Goal: Task Accomplishment & Management: Complete application form

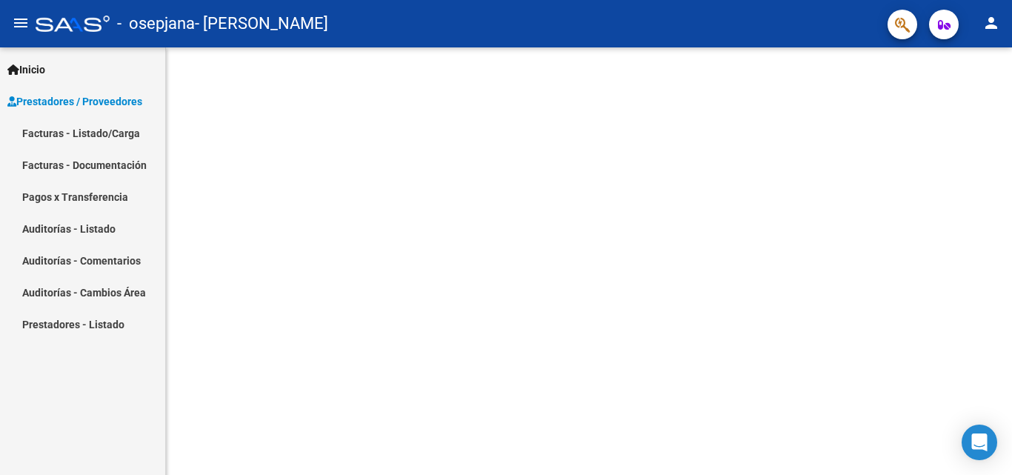
click at [110, 141] on link "Facturas - Listado/Carga" at bounding box center [82, 133] width 165 height 32
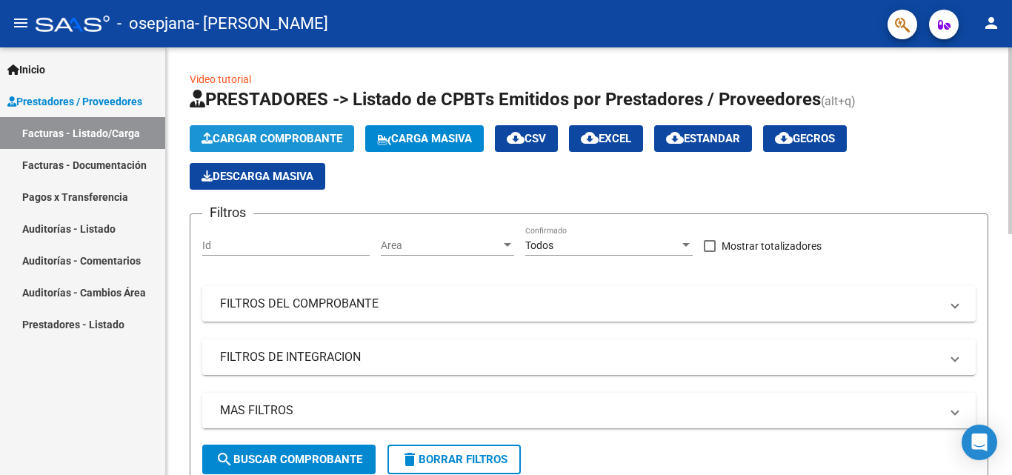
click at [305, 134] on span "Cargar Comprobante" at bounding box center [272, 138] width 141 height 13
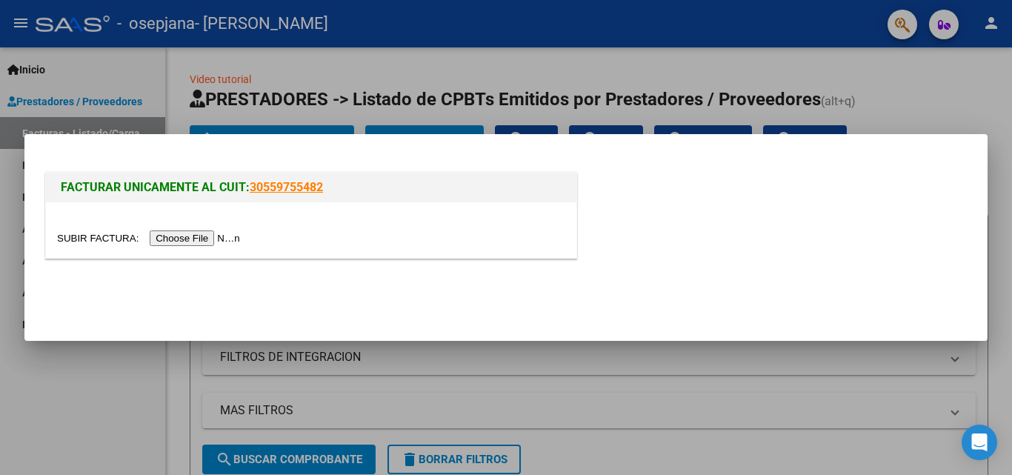
click at [195, 236] on input "file" at bounding box center [151, 238] width 188 height 16
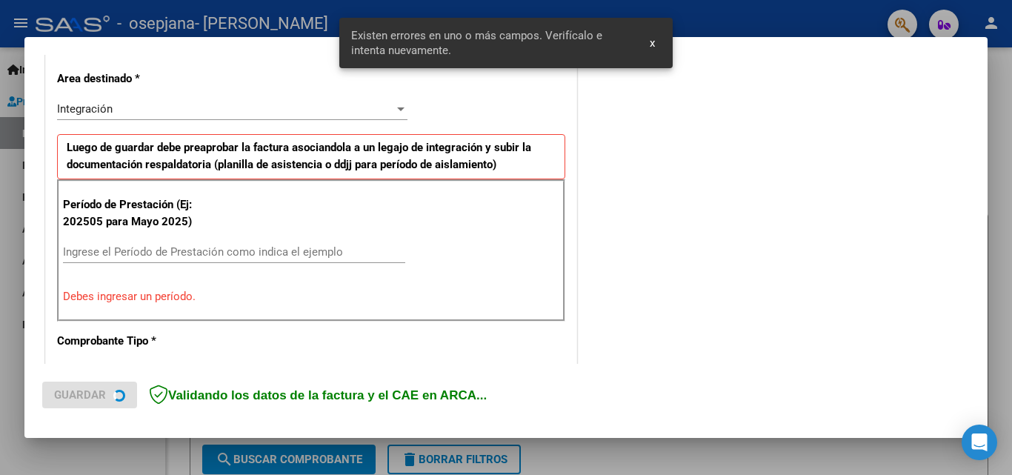
scroll to position [362, 0]
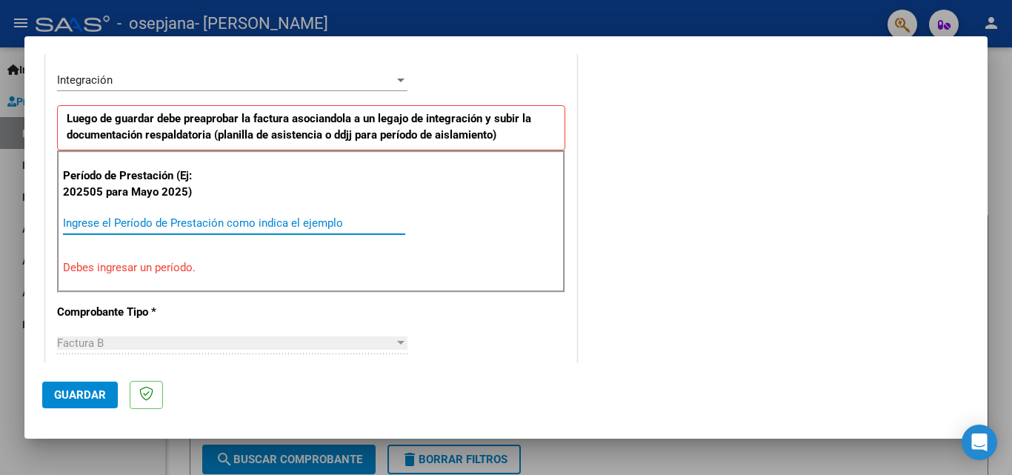
click at [66, 224] on input "Ingrese el Período de Prestación como indica el ejemplo" at bounding box center [234, 222] width 342 height 13
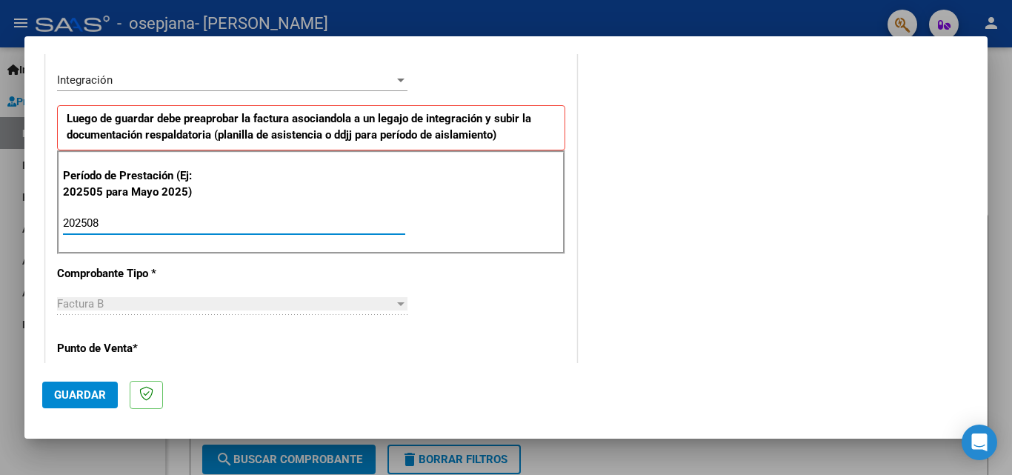
type input "202508"
click at [136, 296] on div "Factura B Seleccionar Tipo" at bounding box center [232, 304] width 351 height 22
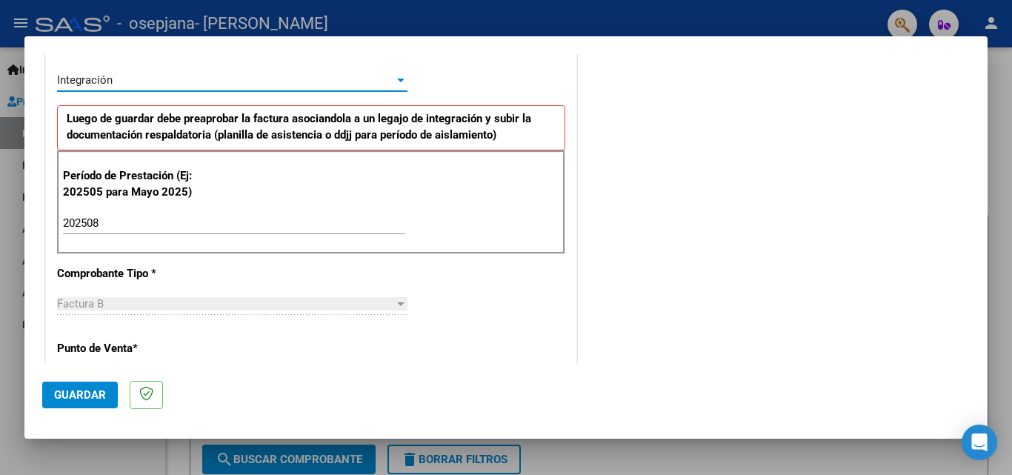
click at [394, 77] on div at bounding box center [400, 80] width 13 height 12
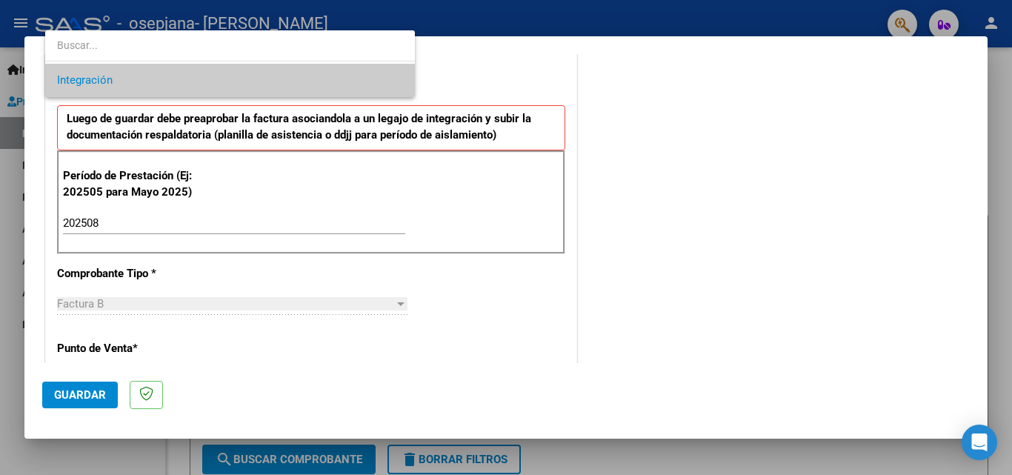
click at [236, 305] on div at bounding box center [506, 237] width 1012 height 475
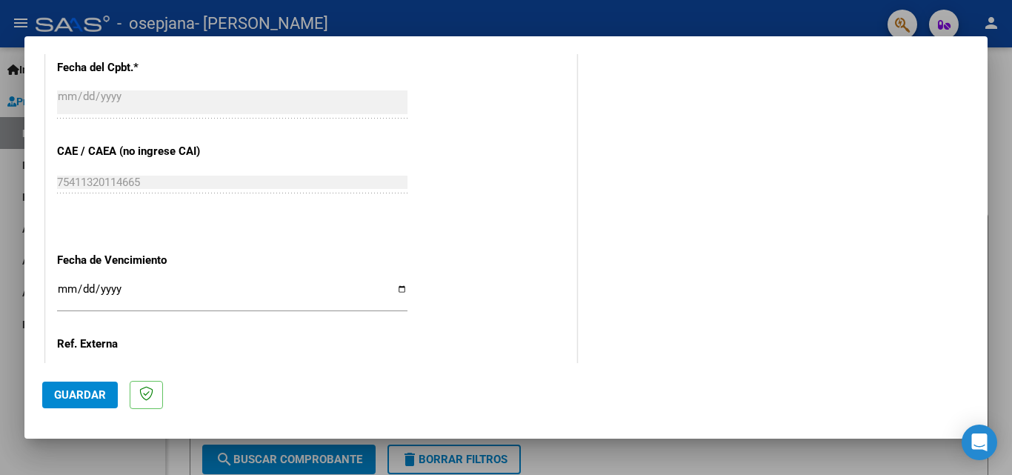
scroll to position [865, 0]
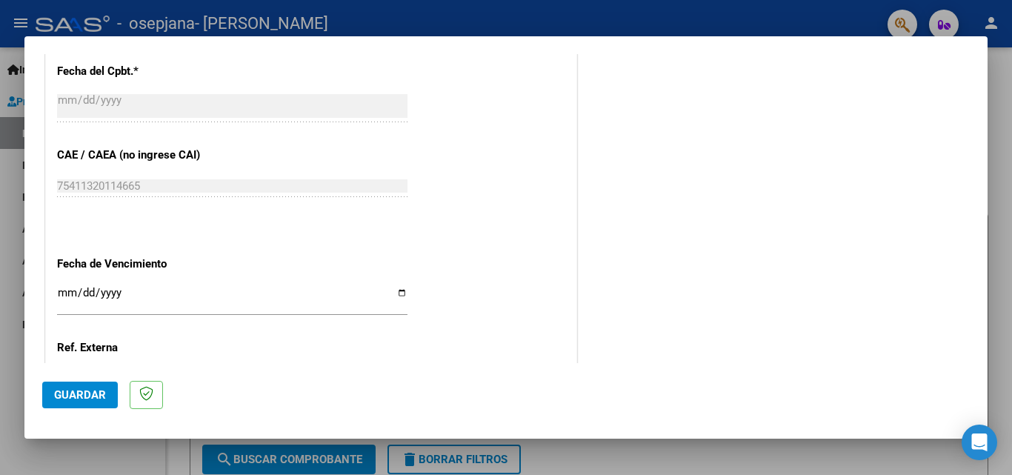
click at [72, 291] on input "Ingresar la fecha" at bounding box center [232, 299] width 351 height 24
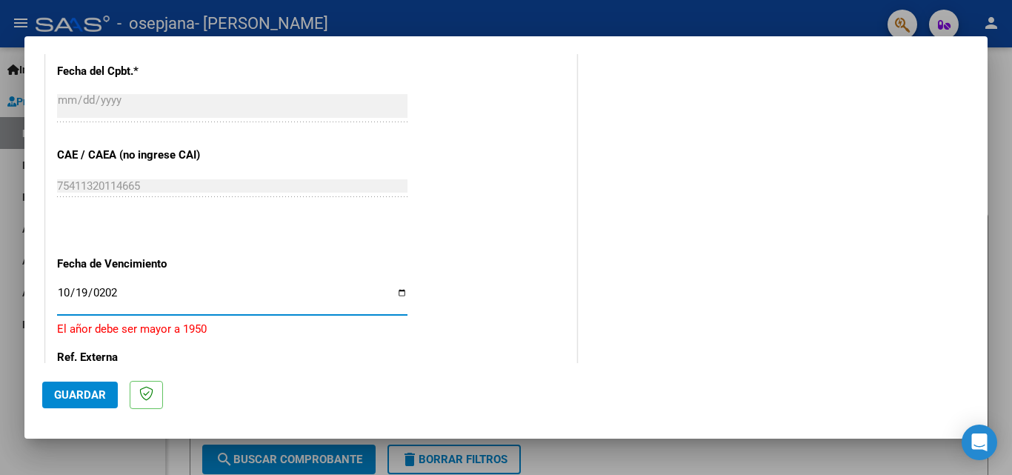
type input "[DATE]"
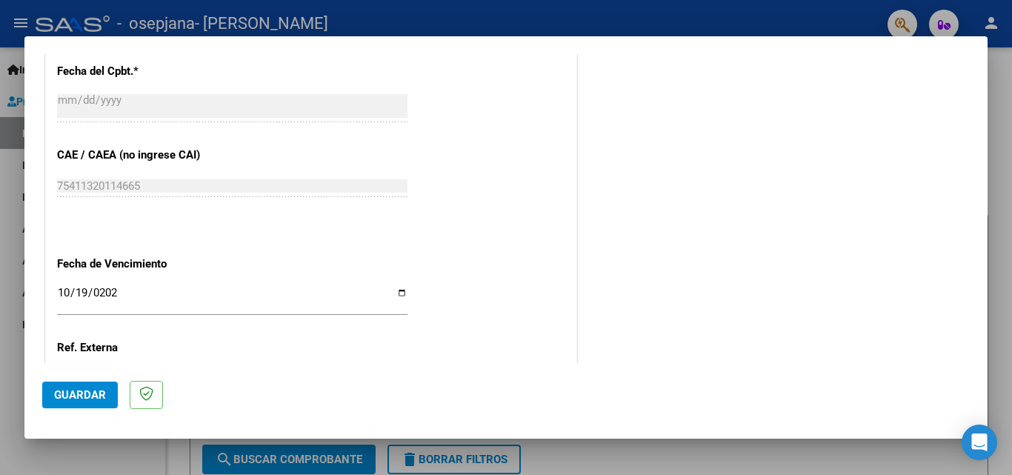
click at [273, 387] on mat-dialog-actions "Guardar" at bounding box center [506, 392] width 928 height 59
click at [93, 388] on span "Guardar" at bounding box center [80, 394] width 52 height 13
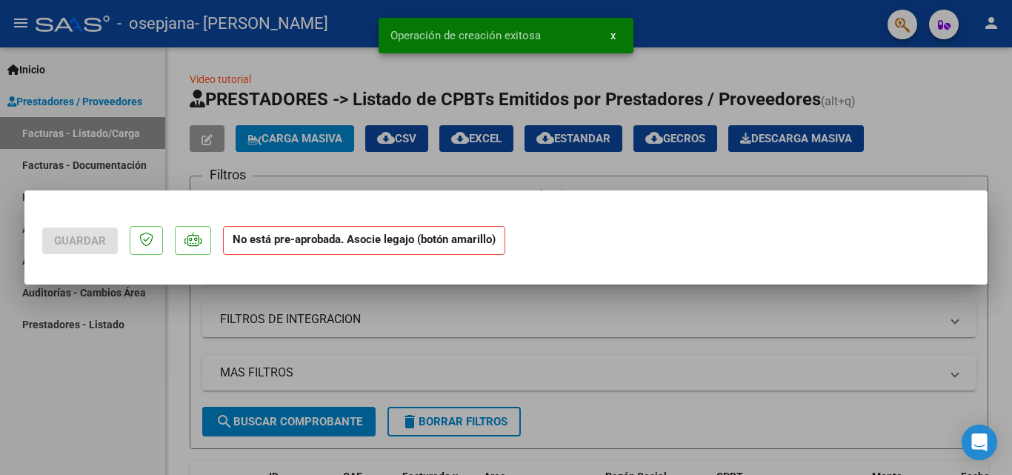
scroll to position [0, 0]
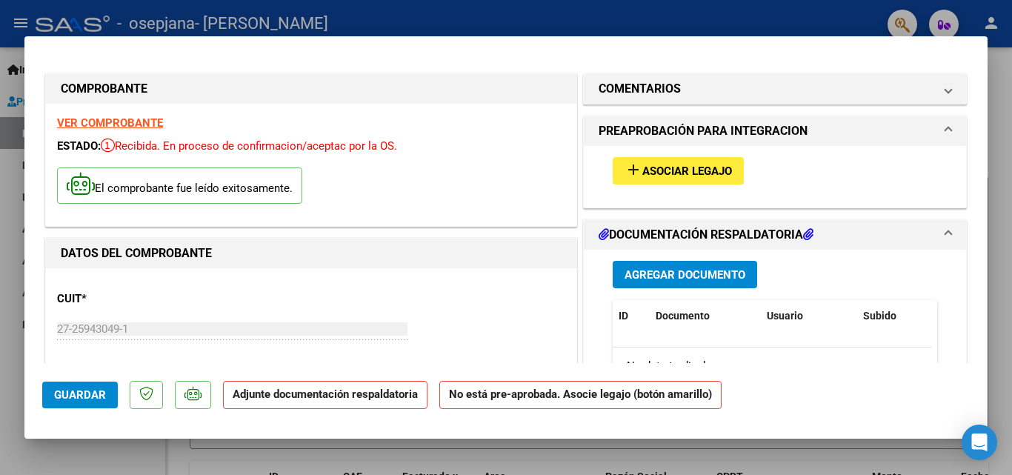
drag, startPoint x: 975, startPoint y: 96, endPoint x: 981, endPoint y: 116, distance: 20.7
click at [981, 116] on mat-dialog-content "COMPROBANTE VER COMPROBANTE ESTADO: Recibida. En proceso de confirmacion/acepta…" at bounding box center [505, 208] width 963 height 309
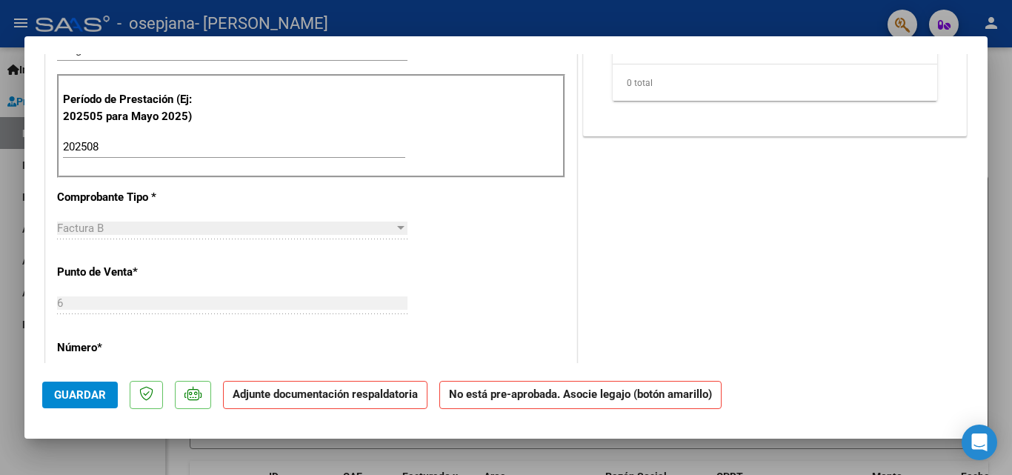
scroll to position [111, 0]
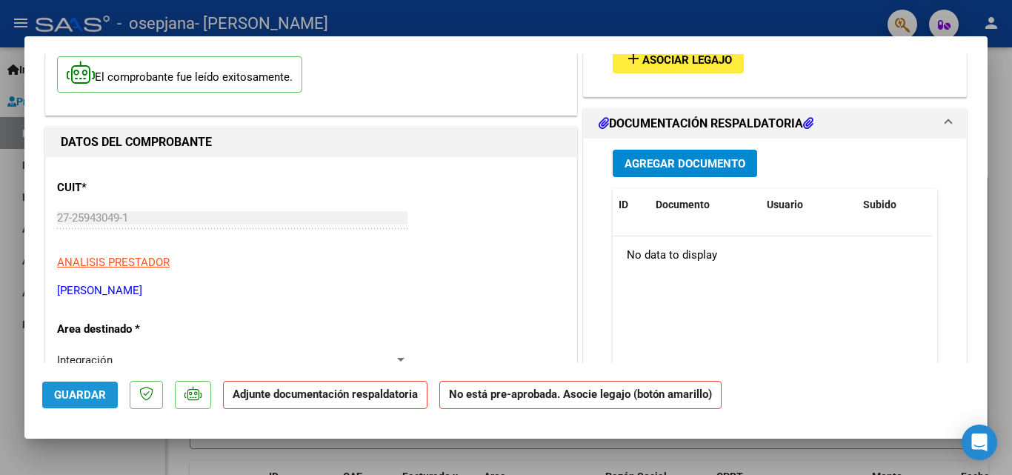
click at [87, 389] on span "Guardar" at bounding box center [80, 394] width 52 height 13
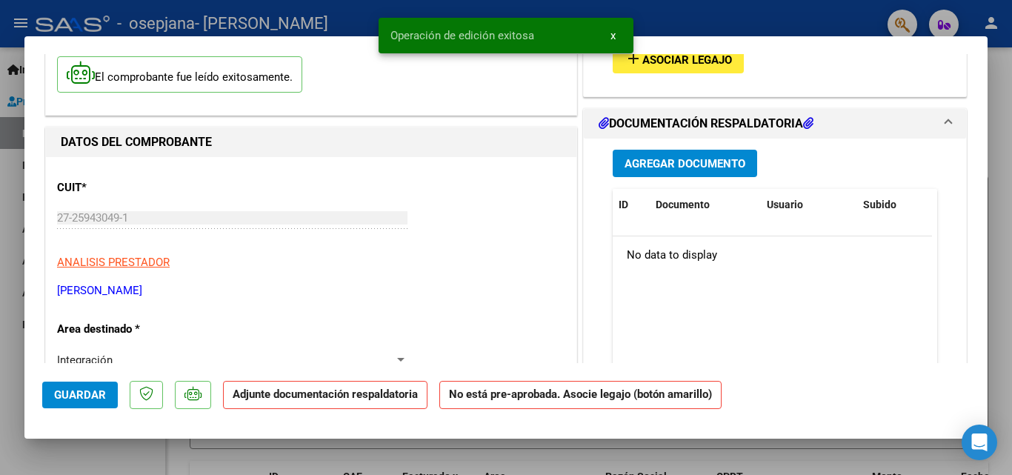
click at [694, 122] on h1 "DOCUMENTACIÓN RESPALDATORIA" at bounding box center [706, 124] width 215 height 18
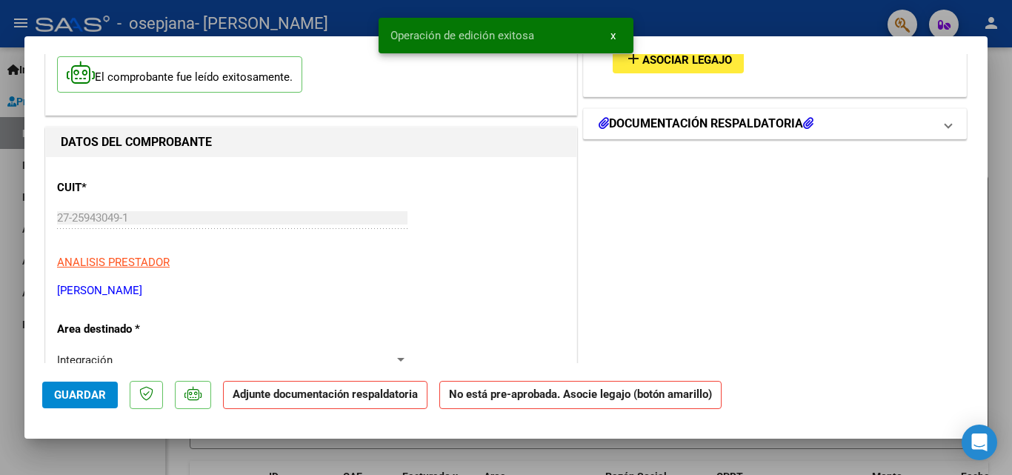
click at [694, 122] on h1 "DOCUMENTACIÓN RESPALDATORIA" at bounding box center [706, 124] width 215 height 18
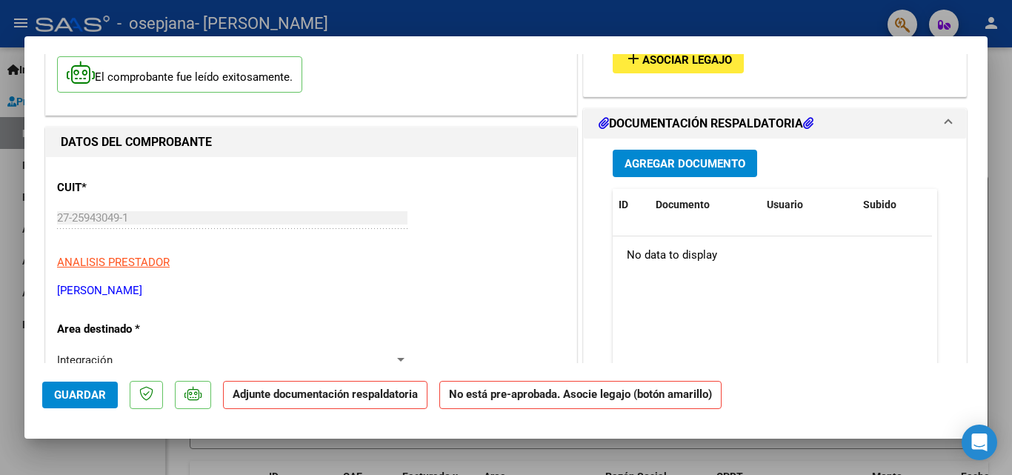
click at [697, 161] on span "Agregar Documento" at bounding box center [685, 163] width 121 height 13
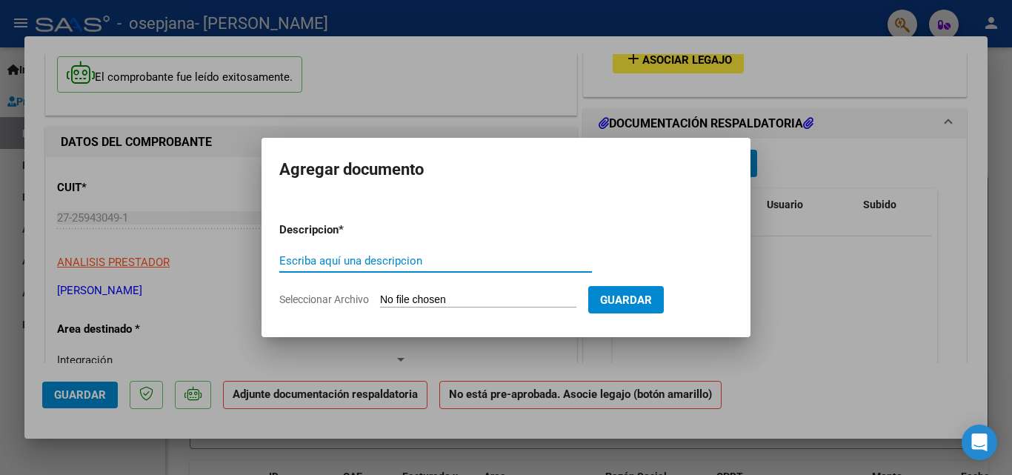
type input "p"
type input "PLANILLA ASISTENCIA AGOSTO"
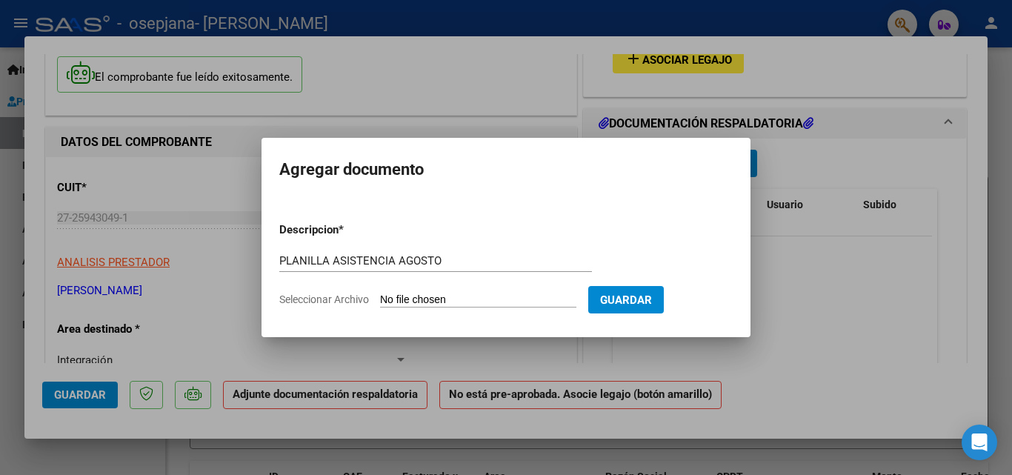
click at [442, 293] on input "Seleccionar Archivo" at bounding box center [478, 300] width 196 height 14
type input "C:\fakepath\[DATE].pdf"
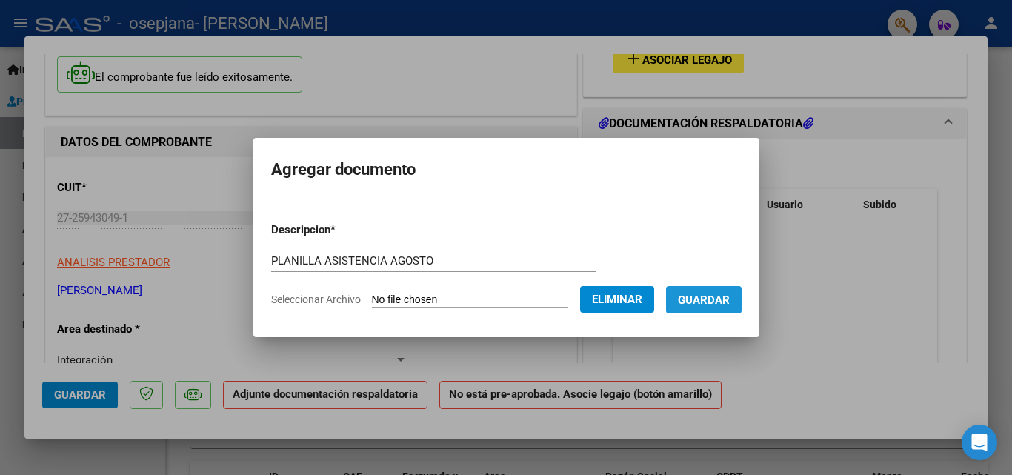
click at [724, 296] on span "Guardar" at bounding box center [704, 299] width 52 height 13
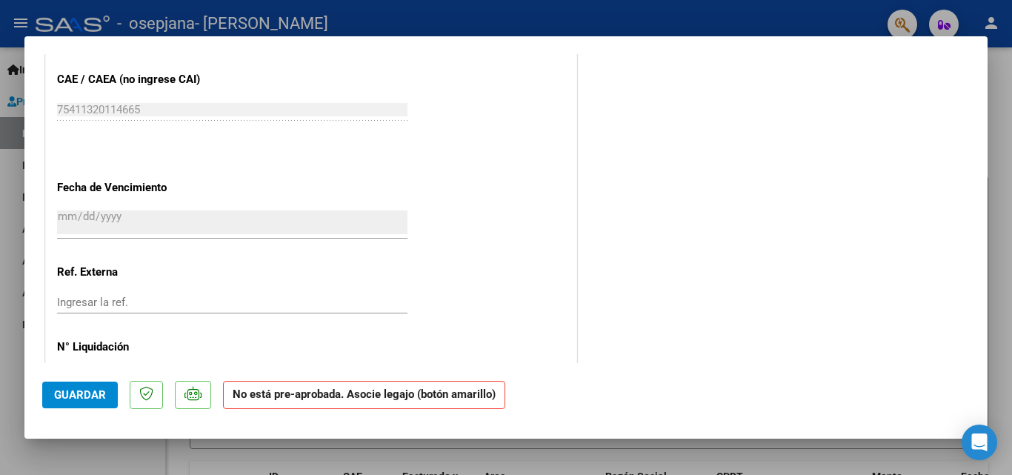
scroll to position [978, 0]
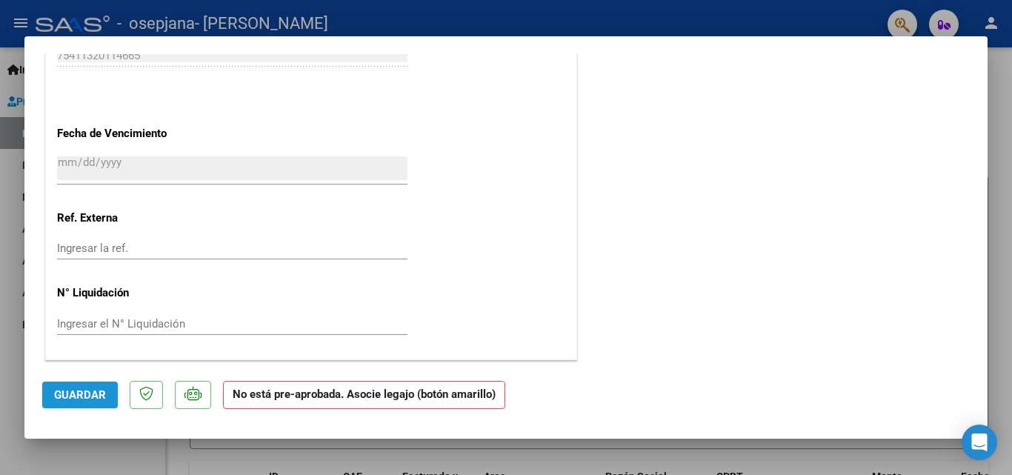
click at [96, 394] on span "Guardar" at bounding box center [80, 394] width 52 height 13
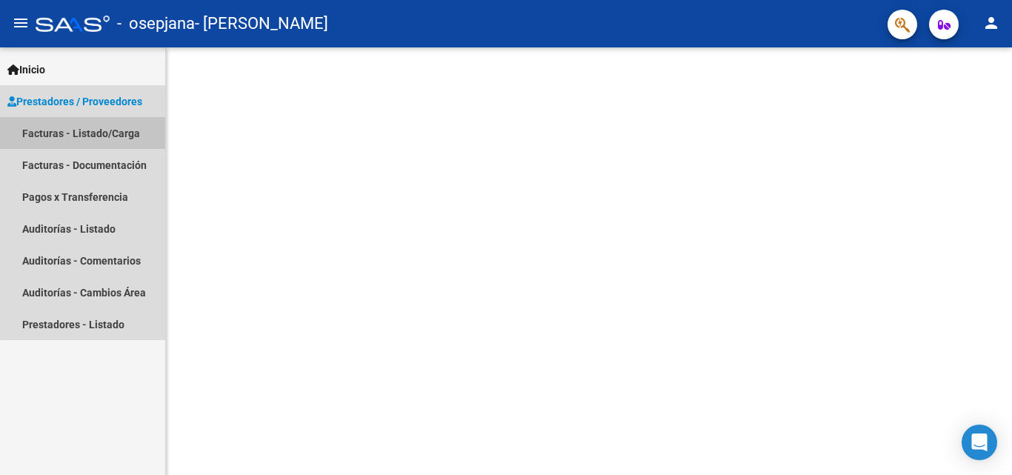
click at [118, 140] on link "Facturas - Listado/Carga" at bounding box center [82, 133] width 165 height 32
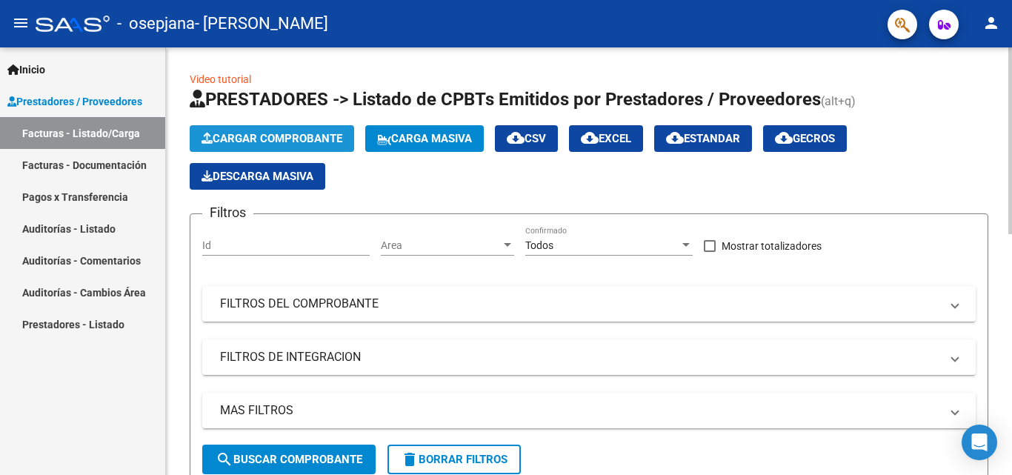
click at [285, 142] on span "Cargar Comprobante" at bounding box center [272, 138] width 141 height 13
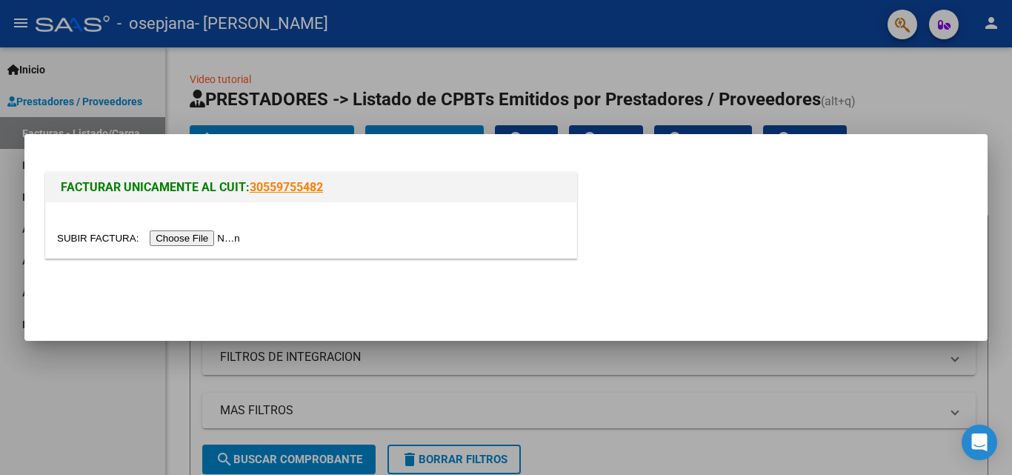
click at [205, 239] on input "file" at bounding box center [151, 238] width 188 height 16
click at [194, 242] on input "file" at bounding box center [151, 238] width 188 height 16
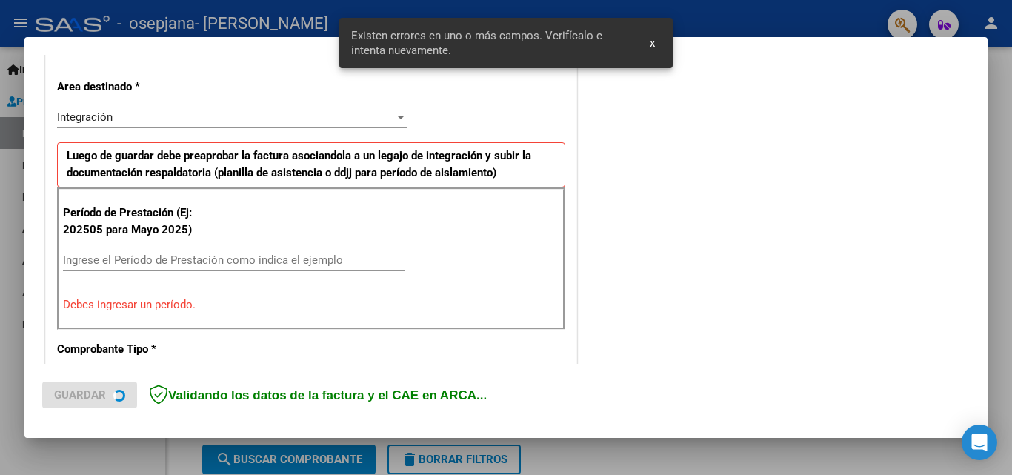
scroll to position [334, 0]
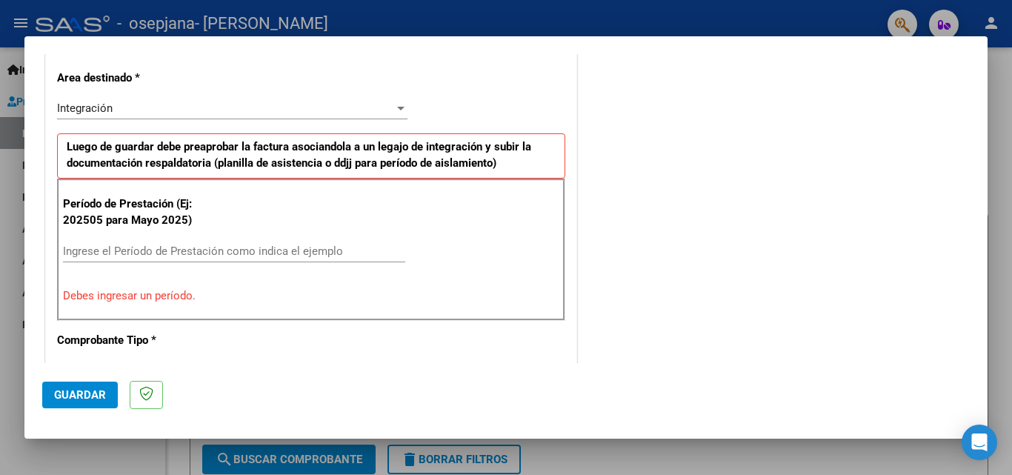
click at [79, 245] on input "Ingrese el Período de Prestación como indica el ejemplo" at bounding box center [234, 251] width 342 height 13
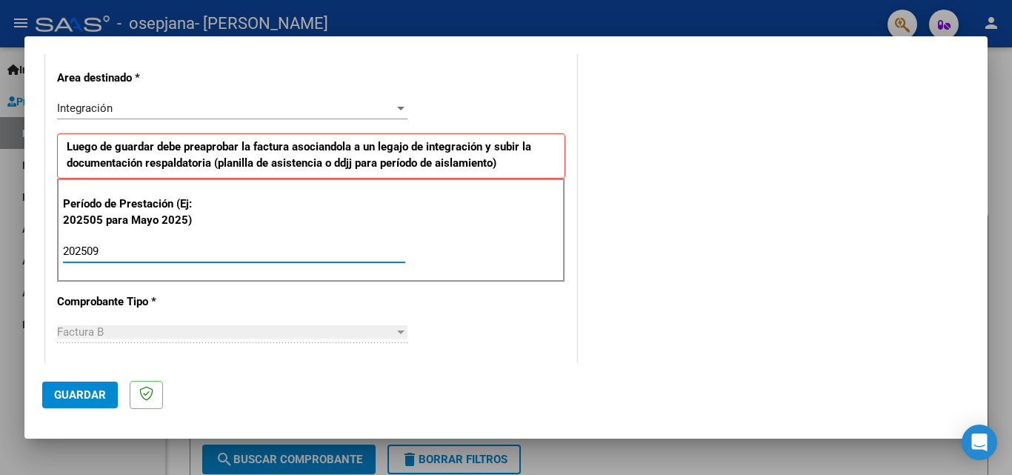
type input "202509"
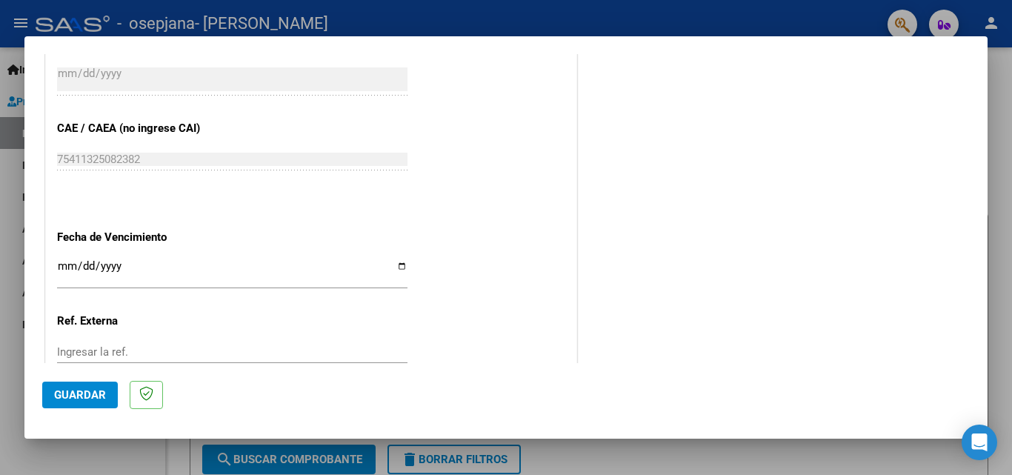
scroll to position [895, 0]
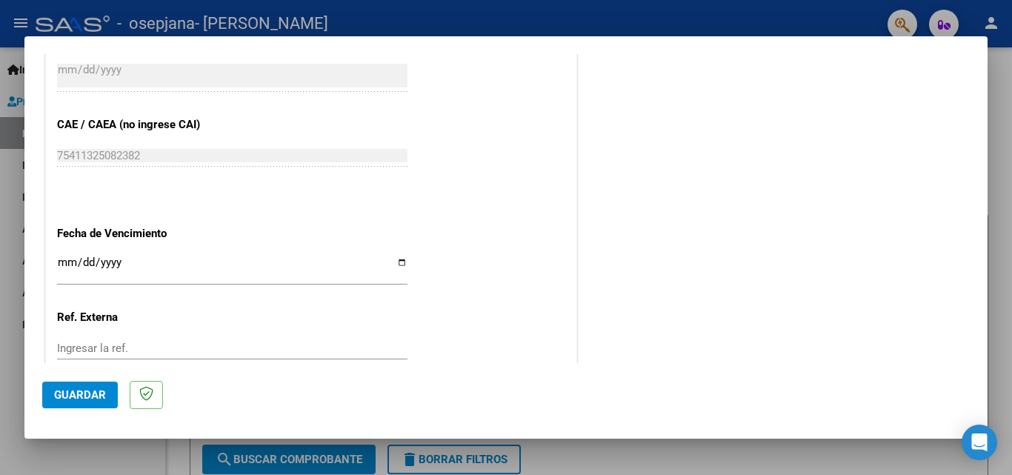
click at [62, 267] on input "Ingresar la fecha" at bounding box center [232, 268] width 351 height 24
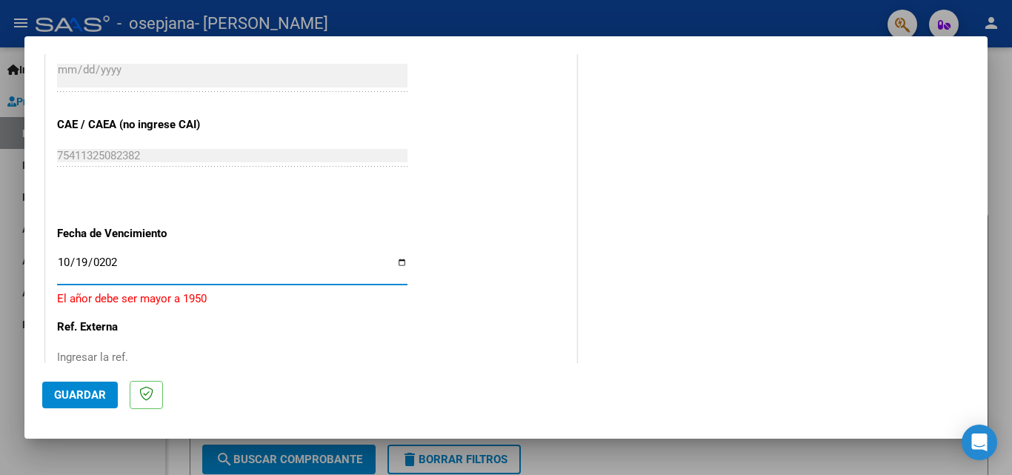
type input "[DATE]"
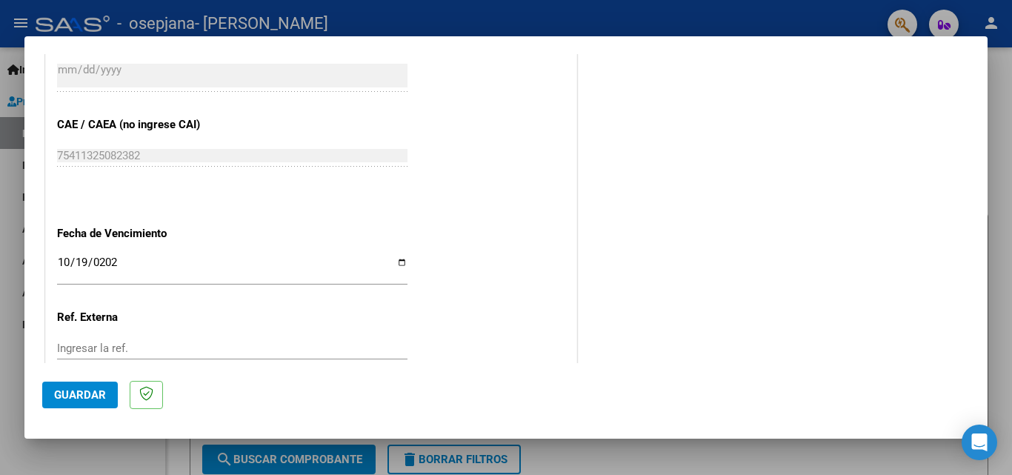
scroll to position [995, 0]
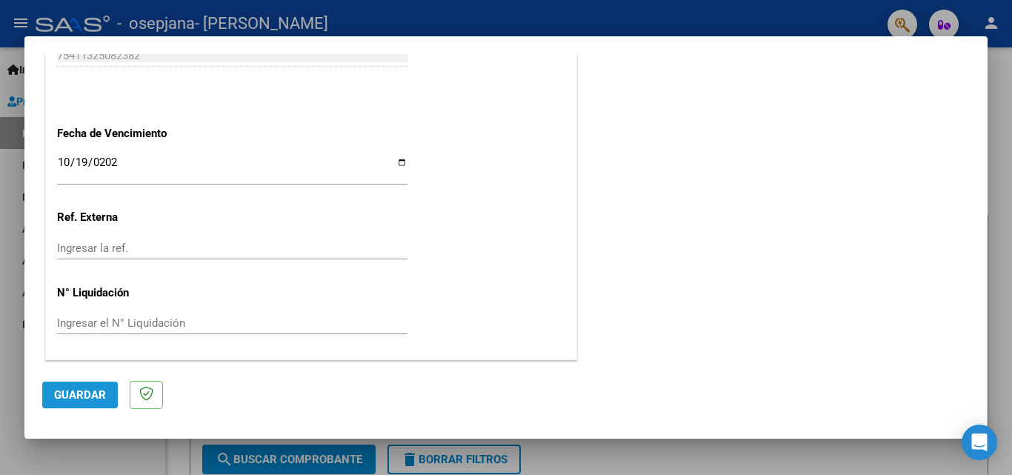
click at [66, 389] on span "Guardar" at bounding box center [80, 394] width 52 height 13
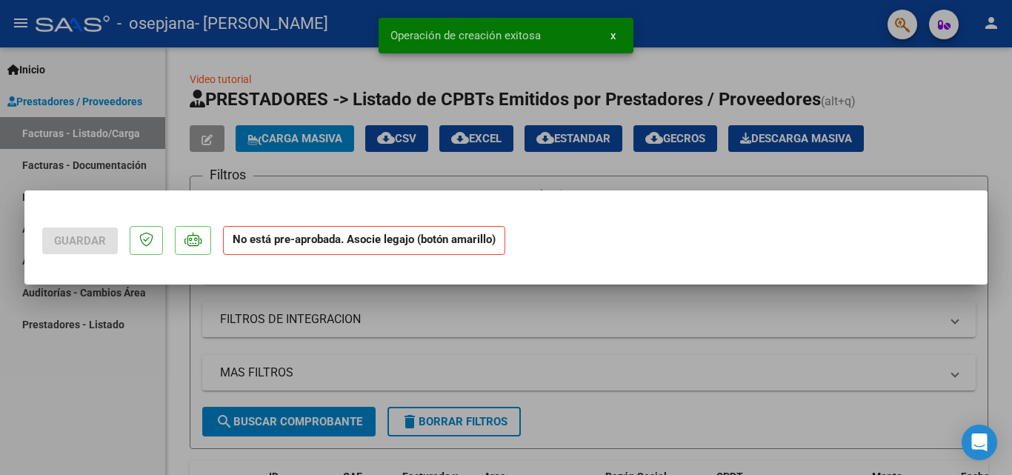
scroll to position [0, 0]
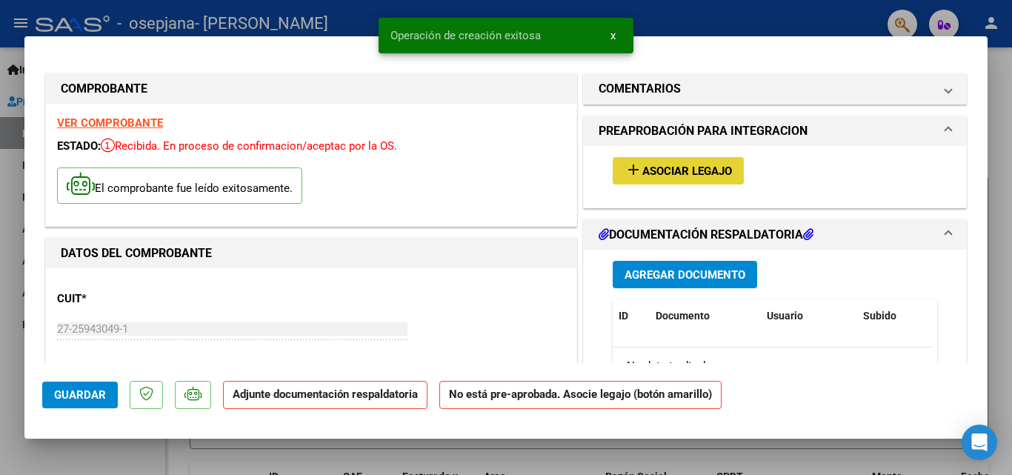
click at [678, 172] on span "Asociar Legajo" at bounding box center [688, 171] width 90 height 13
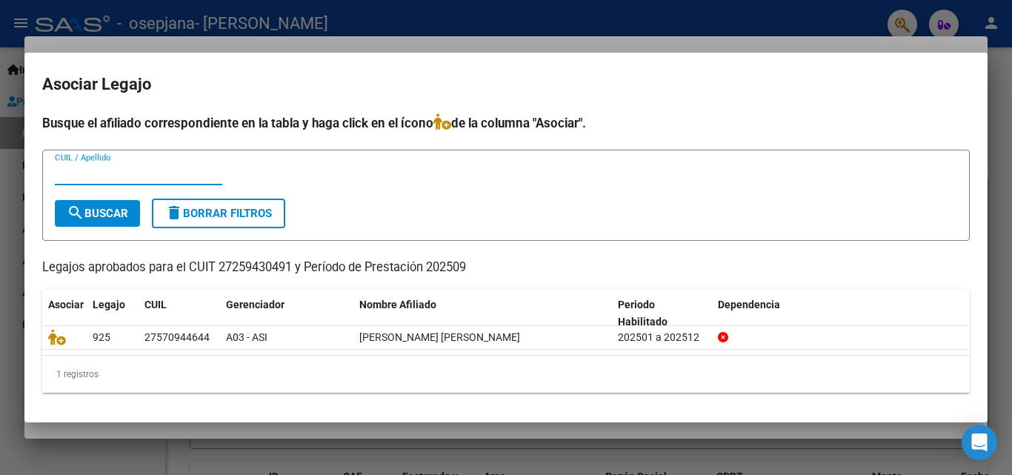
click at [67, 176] on input "CUIL / Apellido" at bounding box center [138, 173] width 167 height 13
type input "2"
click at [77, 168] on input "CUIL / Apellido" at bounding box center [138, 173] width 167 height 13
type input "27570944644"
click at [102, 216] on span "search Buscar" at bounding box center [98, 213] width 62 height 13
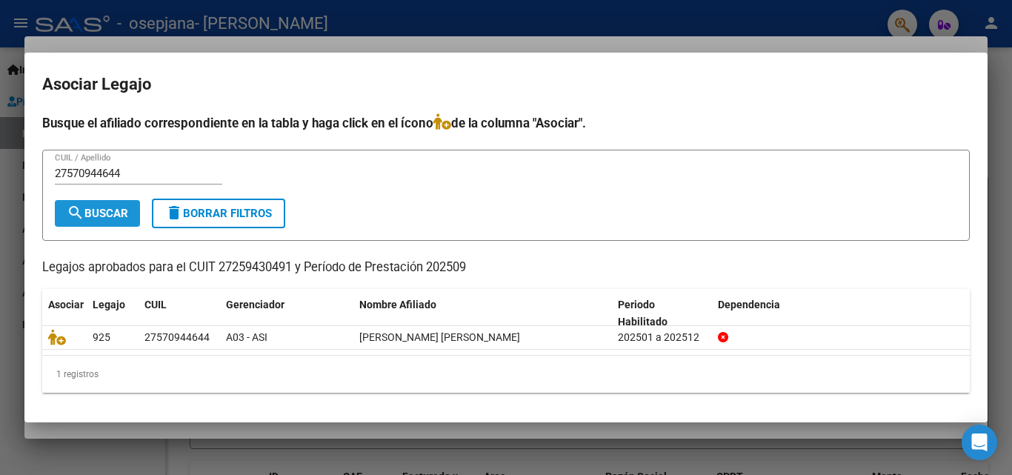
click at [102, 216] on span "search Buscar" at bounding box center [98, 213] width 62 height 13
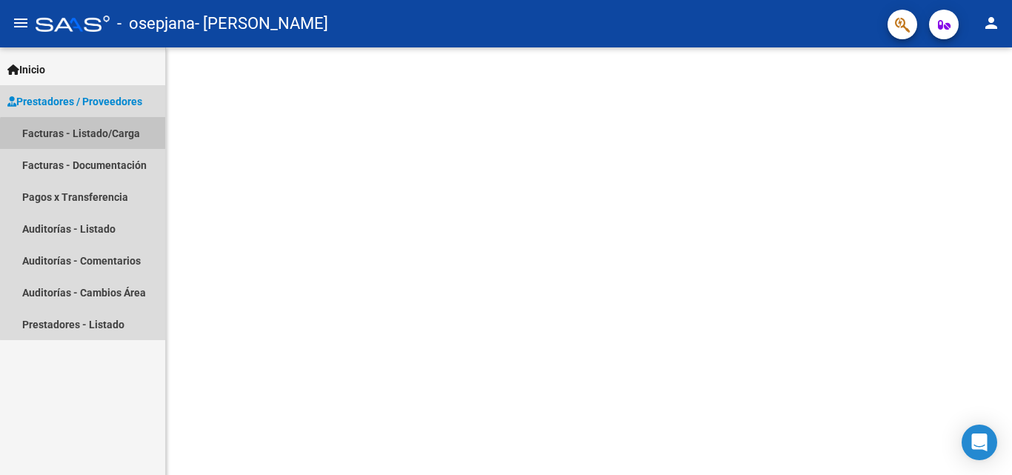
click at [90, 139] on link "Facturas - Listado/Carga" at bounding box center [82, 133] width 165 height 32
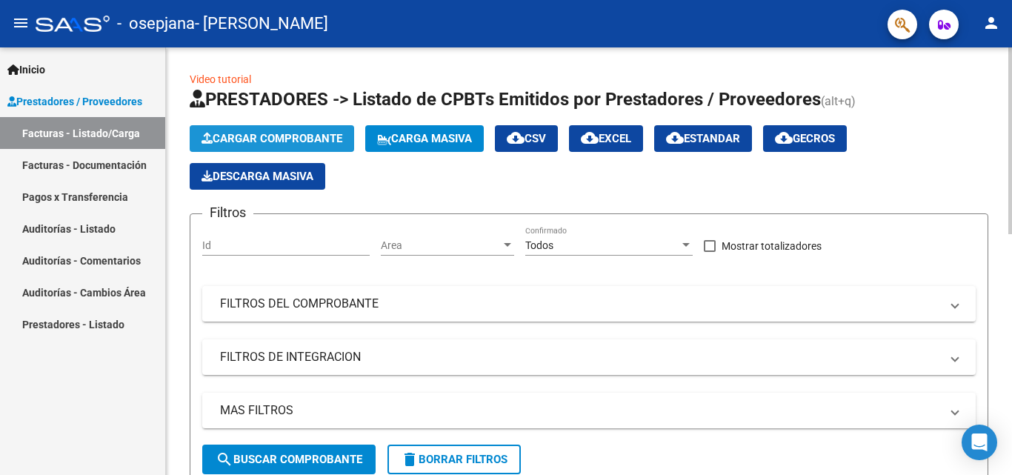
click at [282, 139] on span "Cargar Comprobante" at bounding box center [272, 138] width 141 height 13
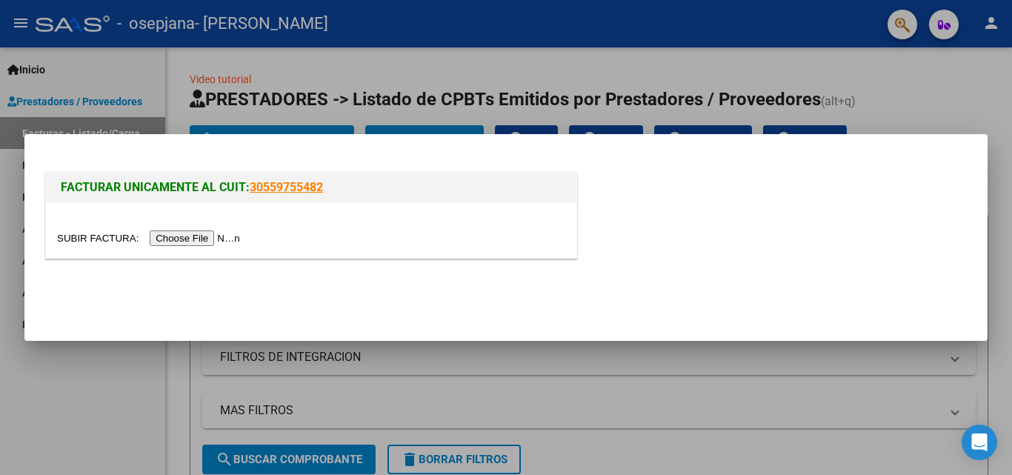
click at [216, 242] on input "file" at bounding box center [151, 238] width 188 height 16
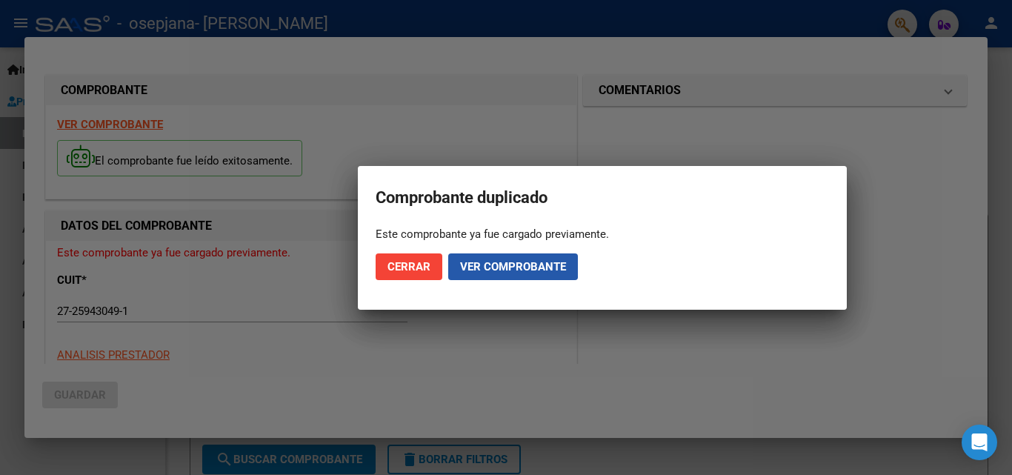
click at [484, 265] on span "Ver comprobante" at bounding box center [513, 266] width 106 height 13
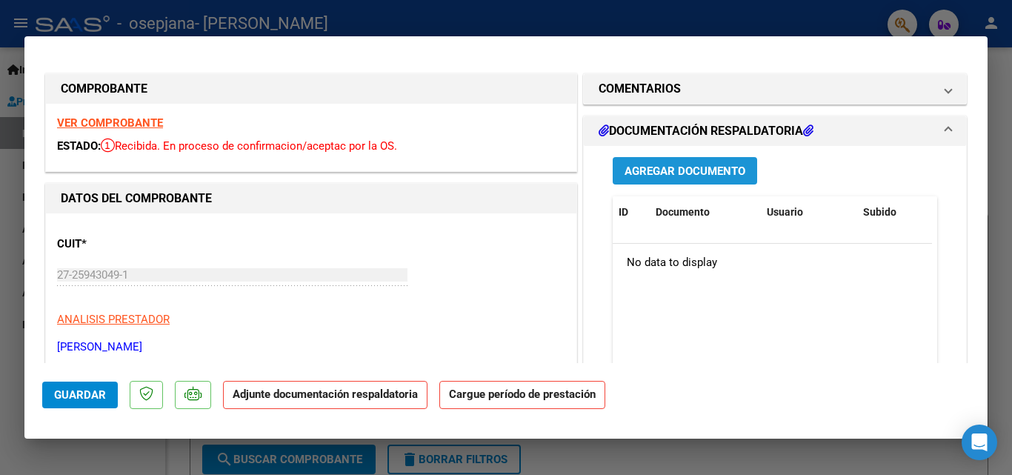
click at [694, 170] on span "Agregar Documento" at bounding box center [685, 171] width 121 height 13
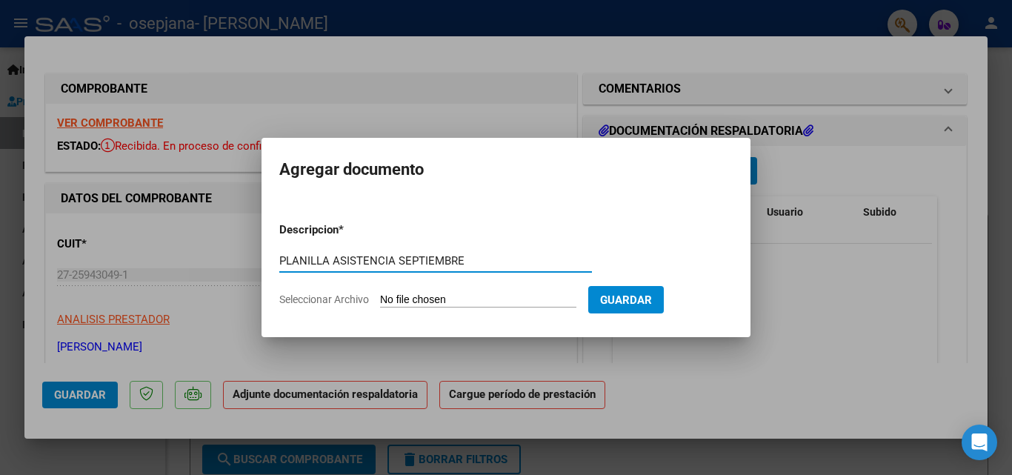
type input "PLANILLA ASISTENCIA SEPTIEMBRE"
click at [425, 297] on input "Seleccionar Archivo" at bounding box center [478, 300] width 196 height 14
type input "C:\fakepath\[DATE].pdf"
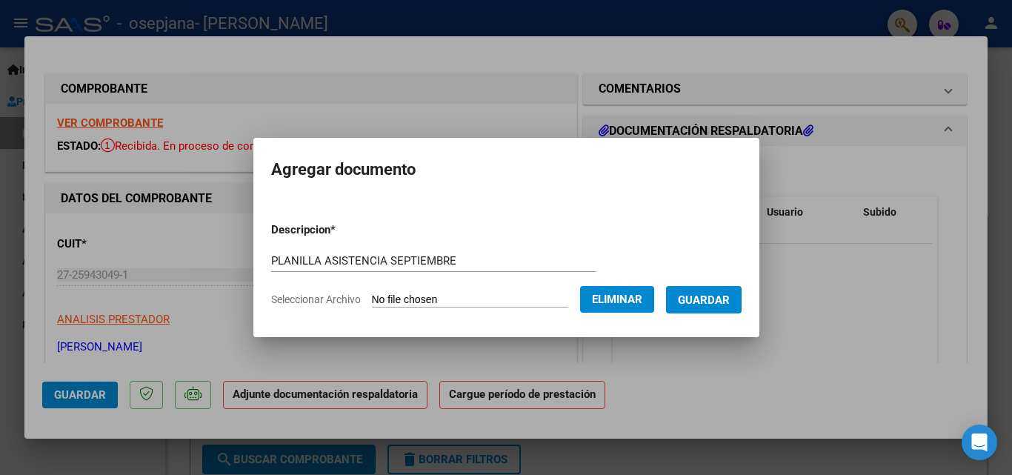
click at [690, 299] on span "Guardar" at bounding box center [704, 299] width 52 height 13
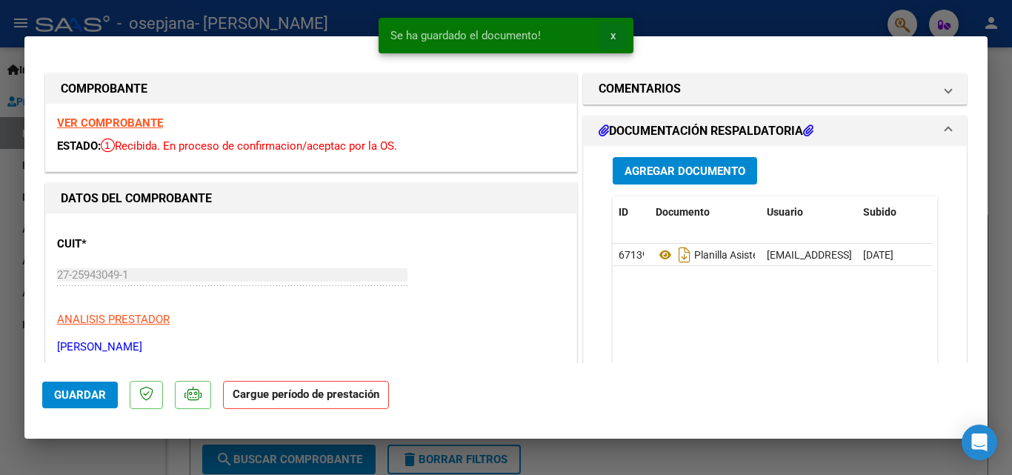
click at [616, 40] on button "x" at bounding box center [613, 35] width 29 height 27
